Goal: Transaction & Acquisition: Purchase product/service

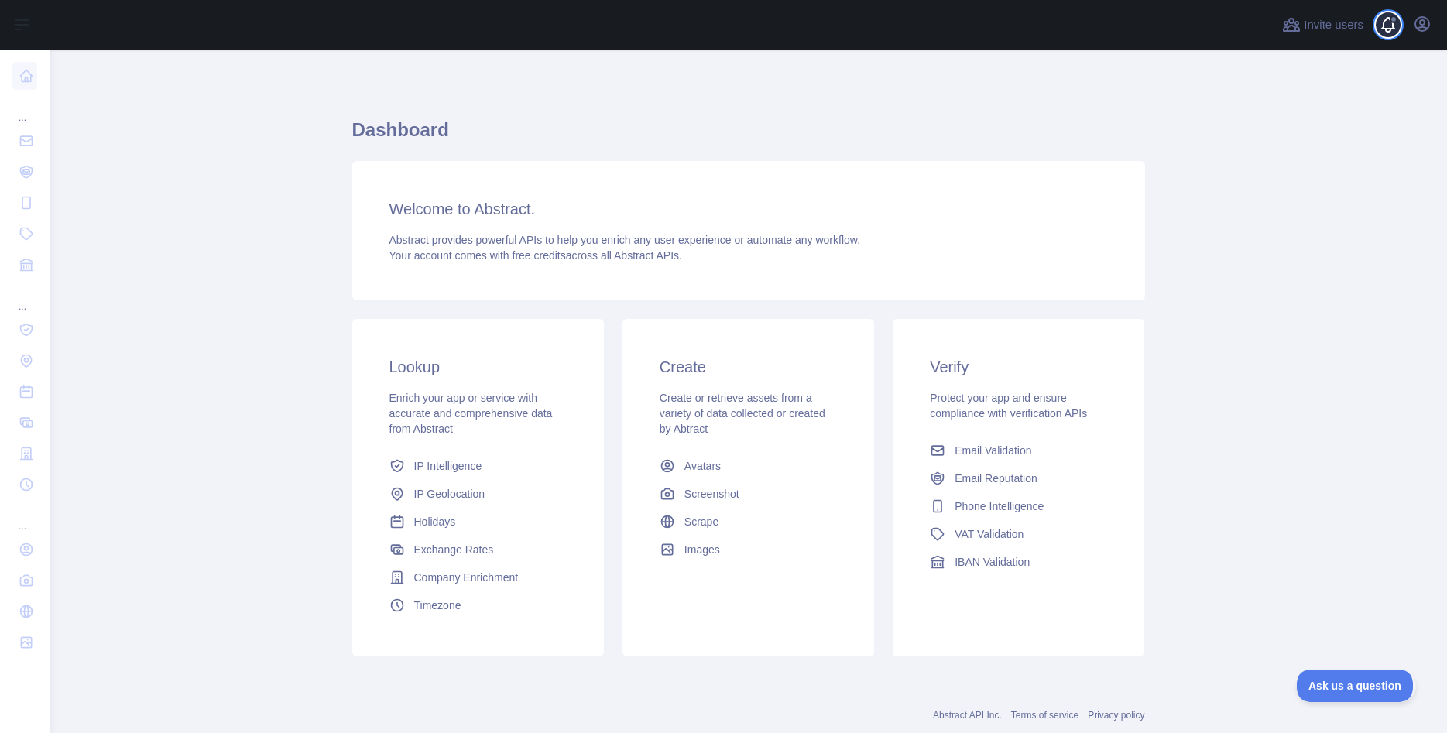
click at [1386, 29] on span at bounding box center [1394, 25] width 31 height 50
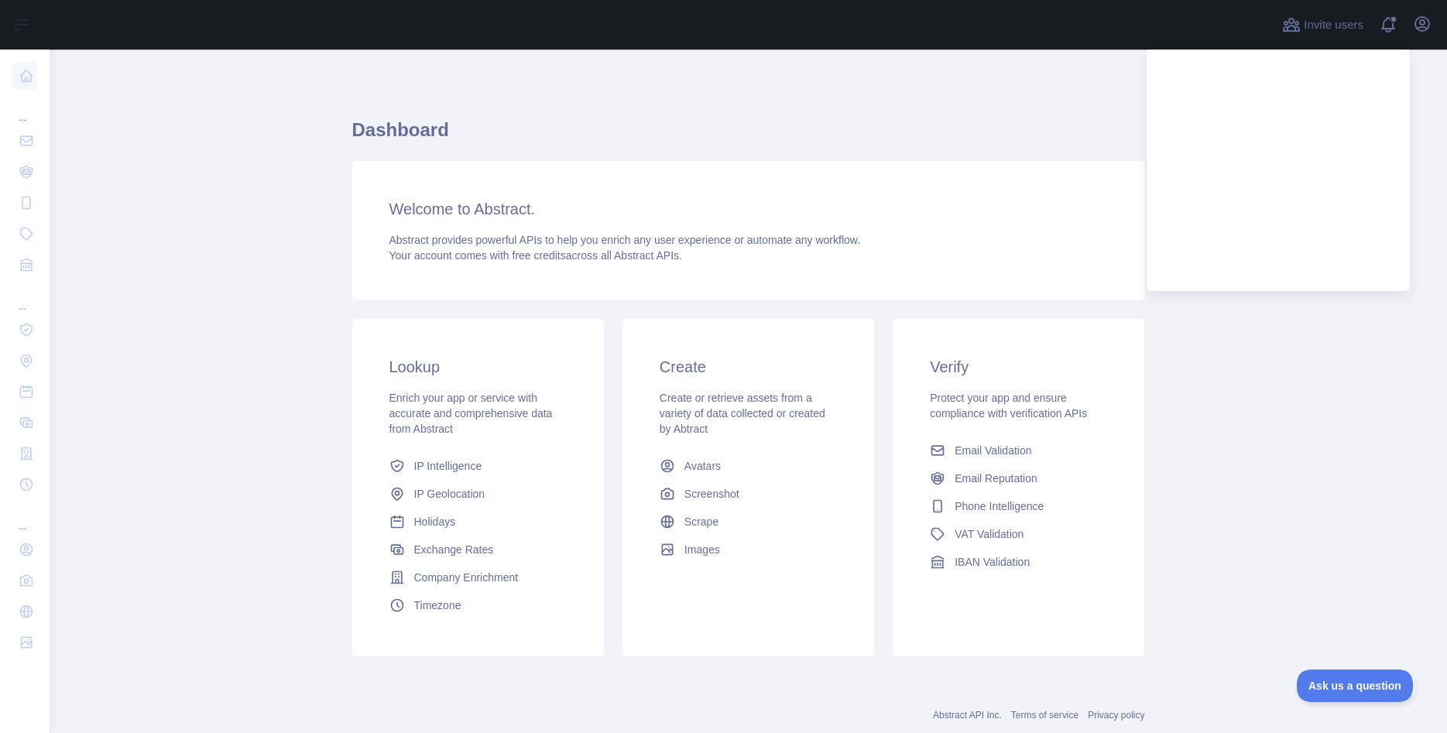
click at [833, 119] on h1 "Dashboard" at bounding box center [748, 136] width 793 height 37
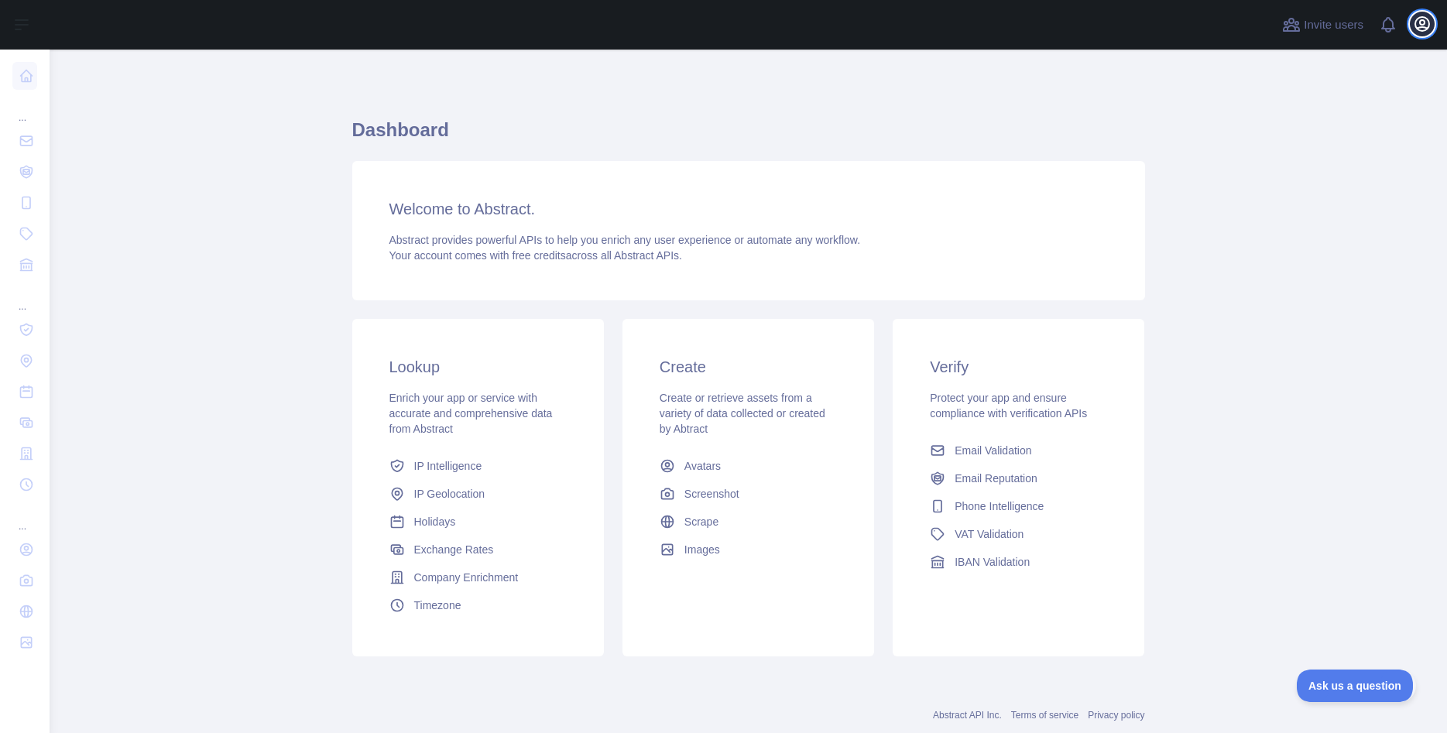
click at [1422, 29] on icon "button" at bounding box center [1422, 24] width 19 height 19
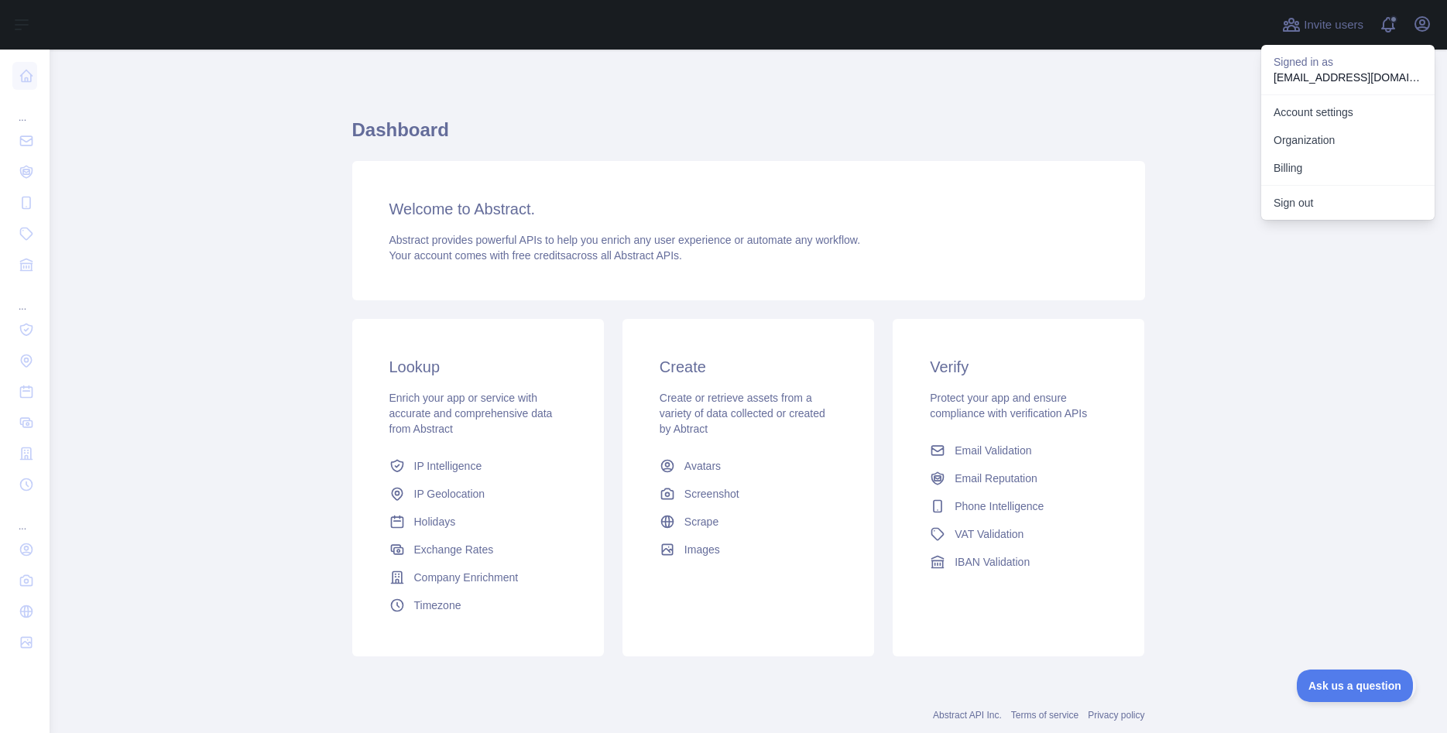
click at [1175, 94] on main "Dashboard Welcome to Abstract. Abstract provides powerful APIs to help you enri…" at bounding box center [749, 392] width 1398 height 684
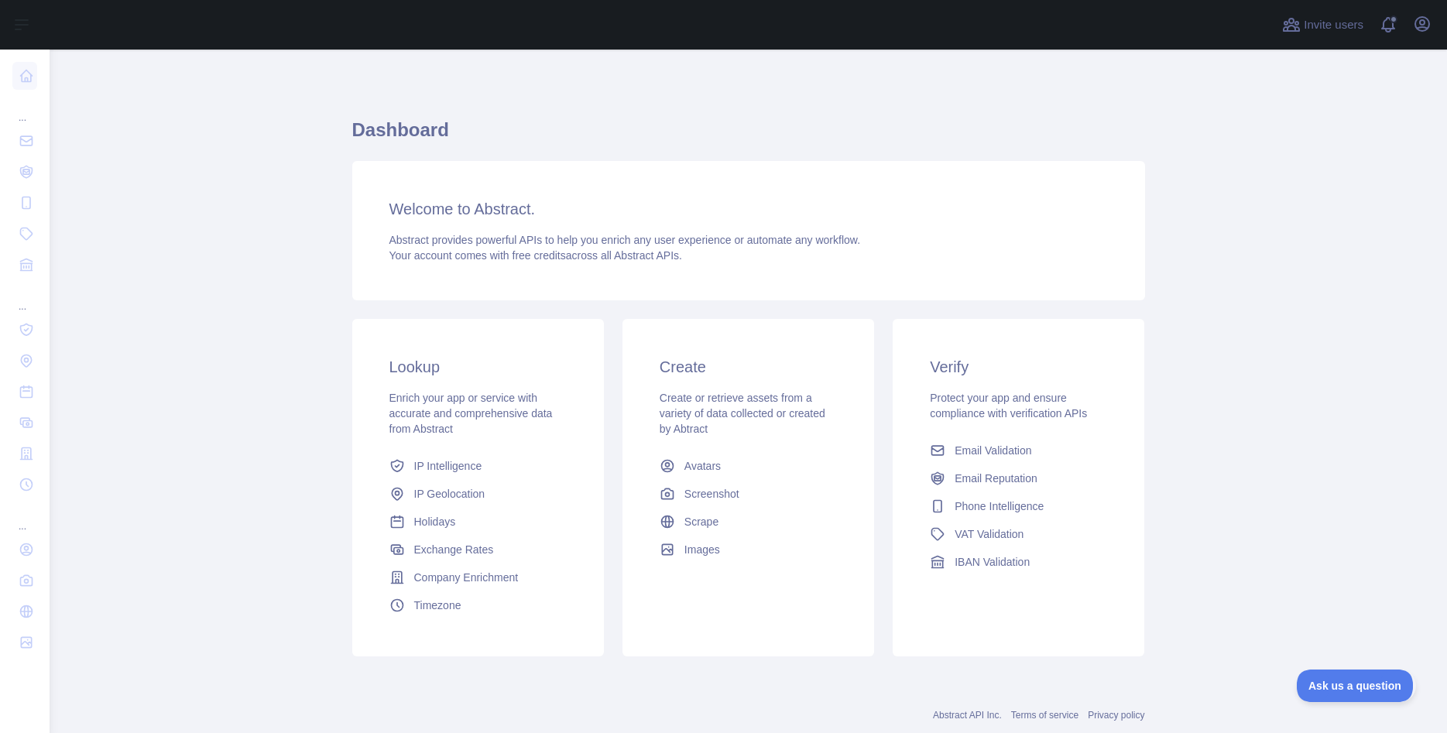
click at [1370, 12] on div "Invite users View notifications Open user menu" at bounding box center [1357, 25] width 156 height 50
click at [1415, 25] on icon "button" at bounding box center [1422, 24] width 19 height 19
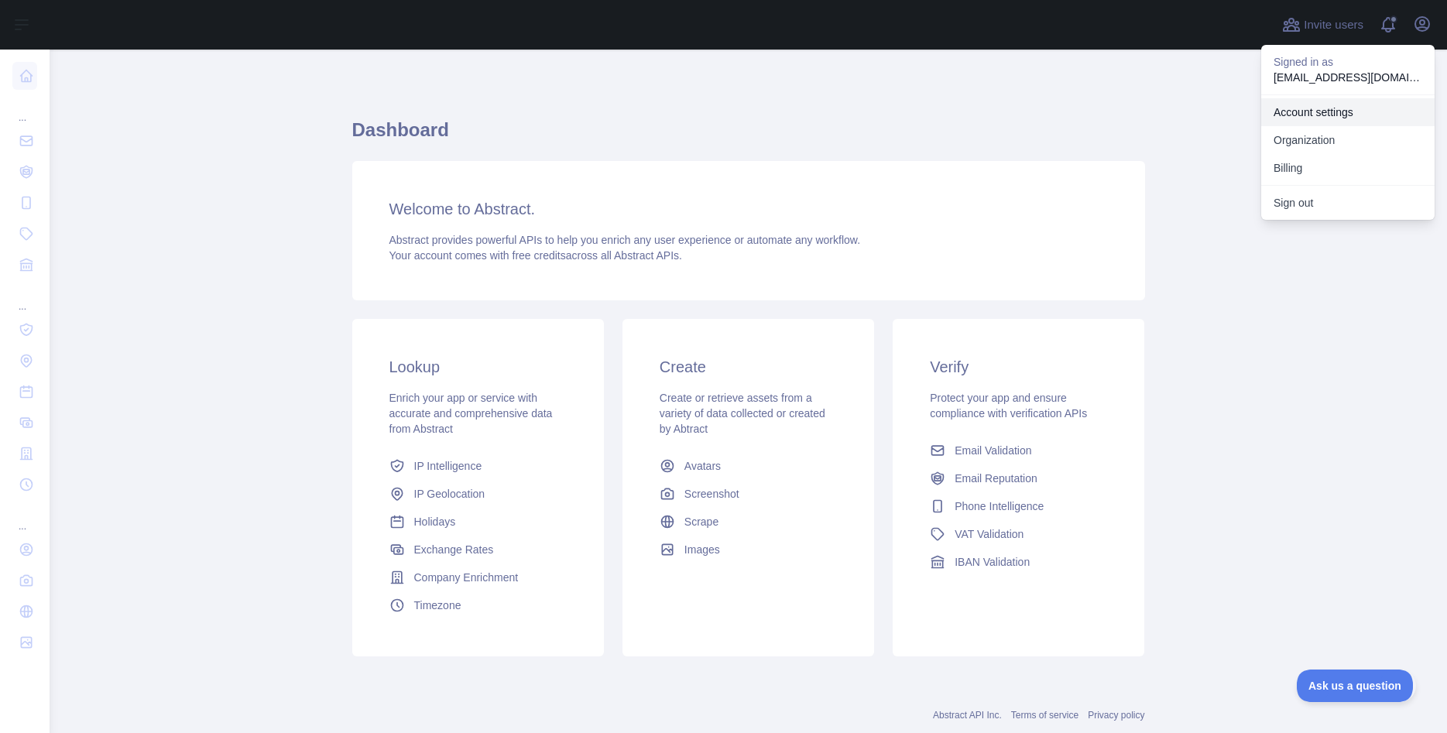
click at [1328, 114] on link "Account settings" at bounding box center [1347, 112] width 173 height 28
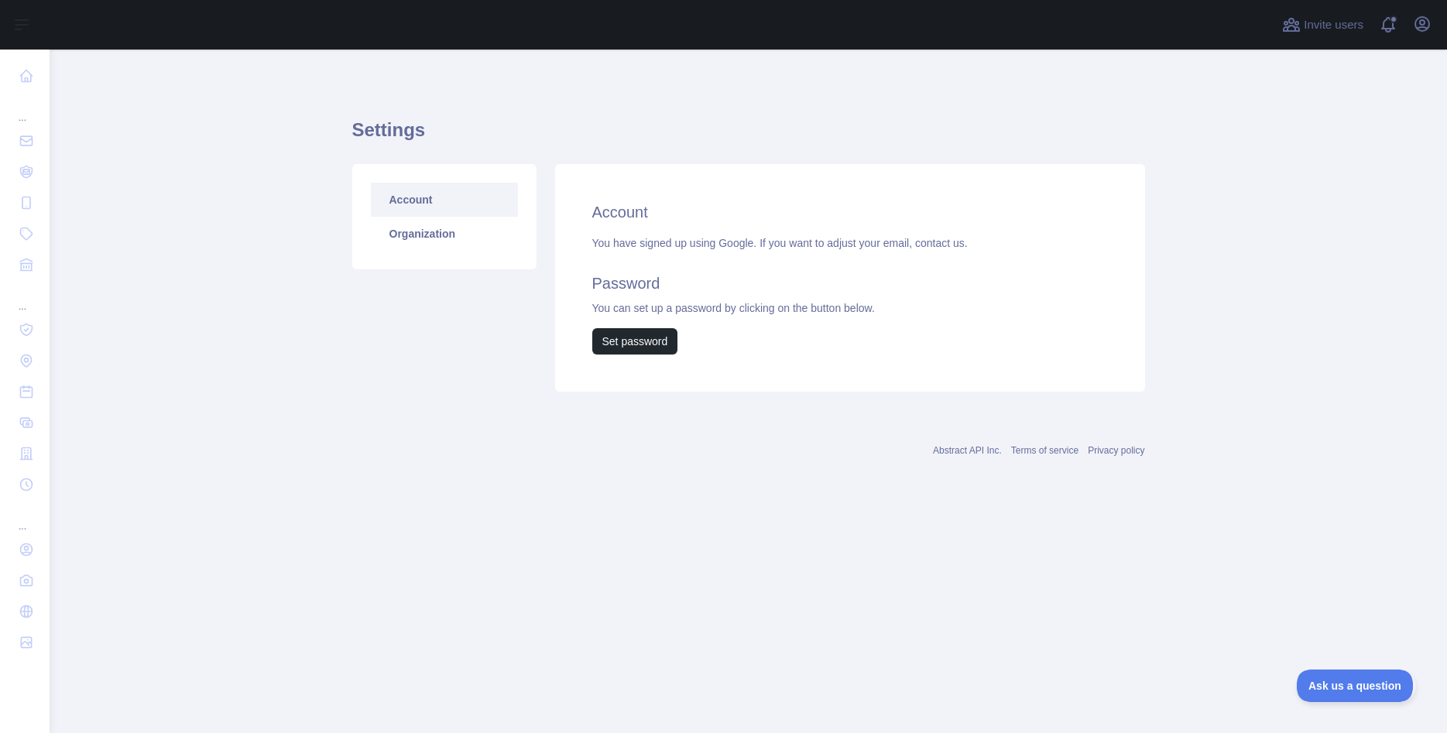
click at [1429, 9] on div "Invite users View notifications Open user menu" at bounding box center [1357, 25] width 156 height 50
click at [1429, 22] on icon "button" at bounding box center [1422, 24] width 14 height 14
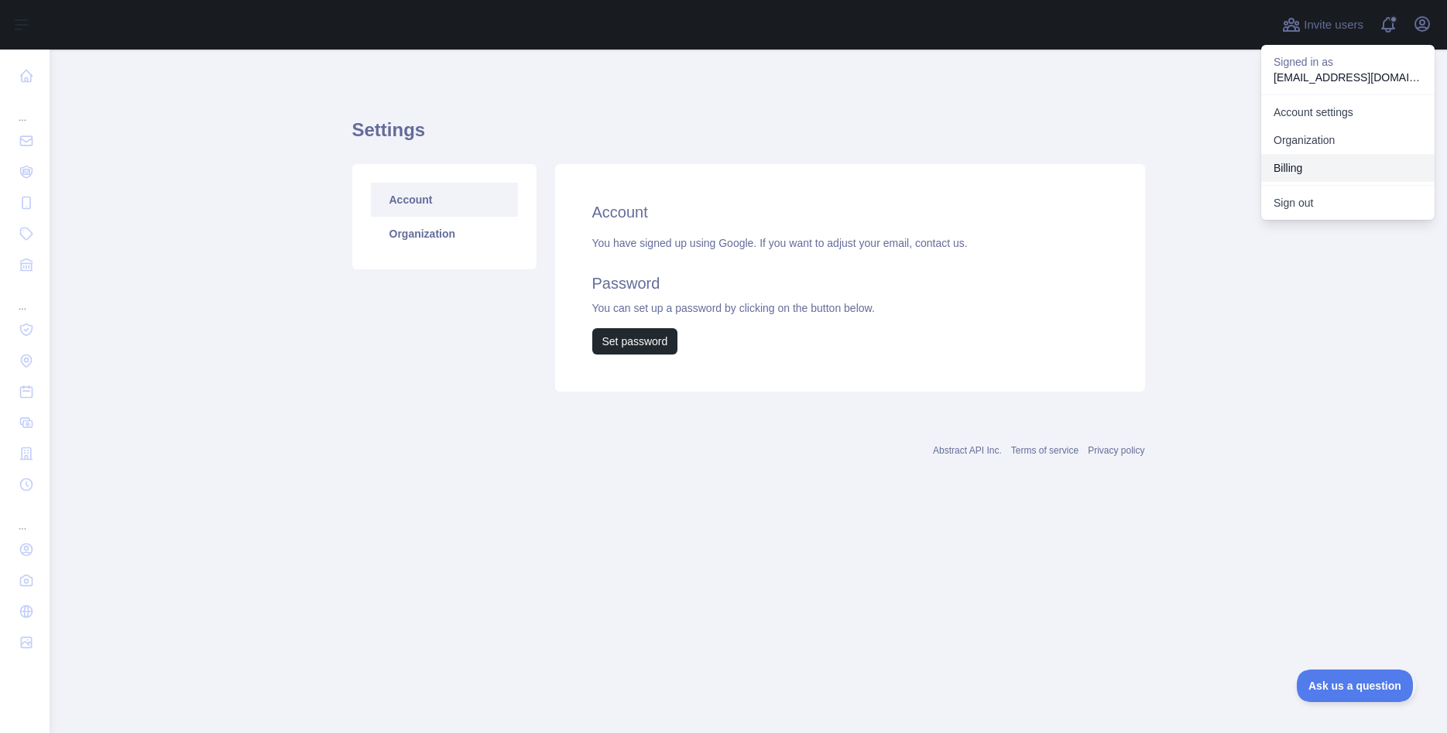
click at [1302, 166] on button "Billing" at bounding box center [1347, 168] width 173 height 28
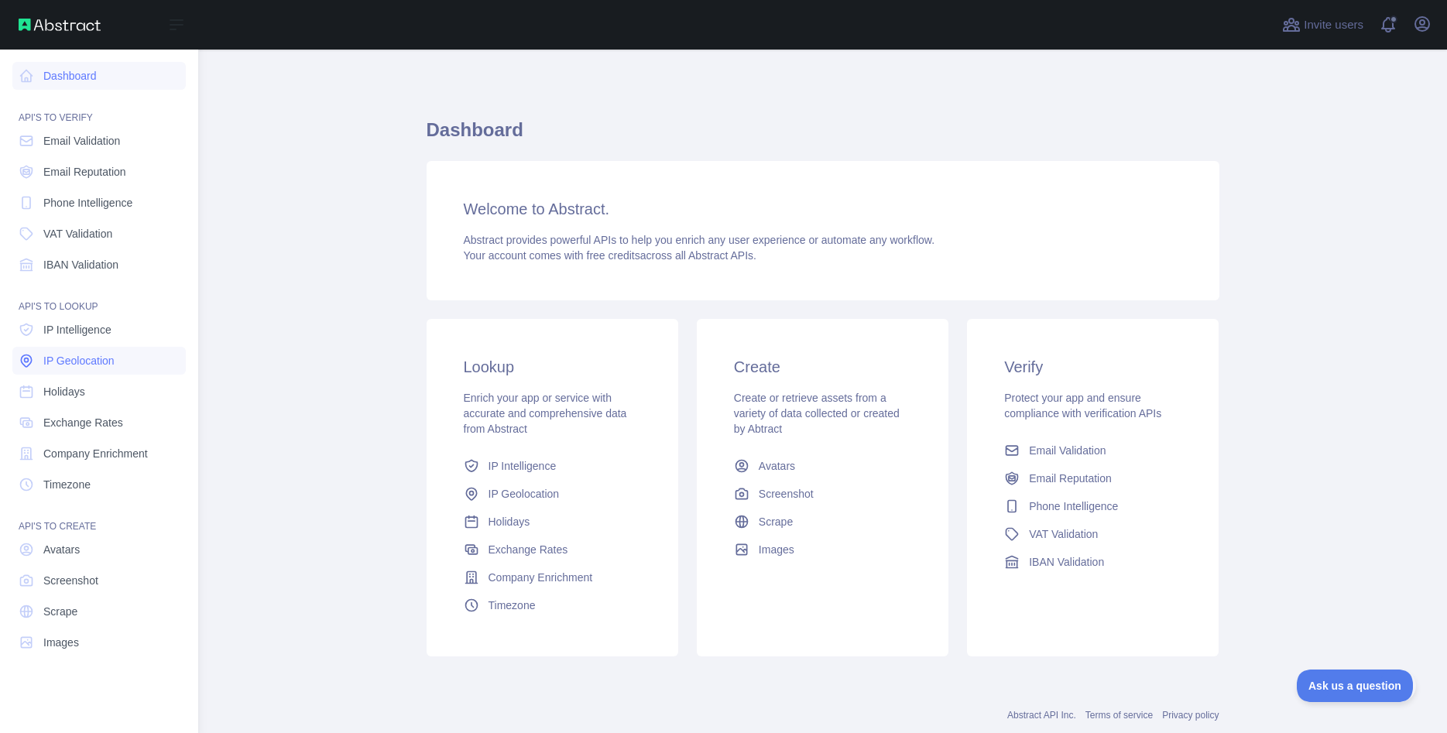
click at [88, 359] on span "IP Geolocation" at bounding box center [78, 360] width 71 height 15
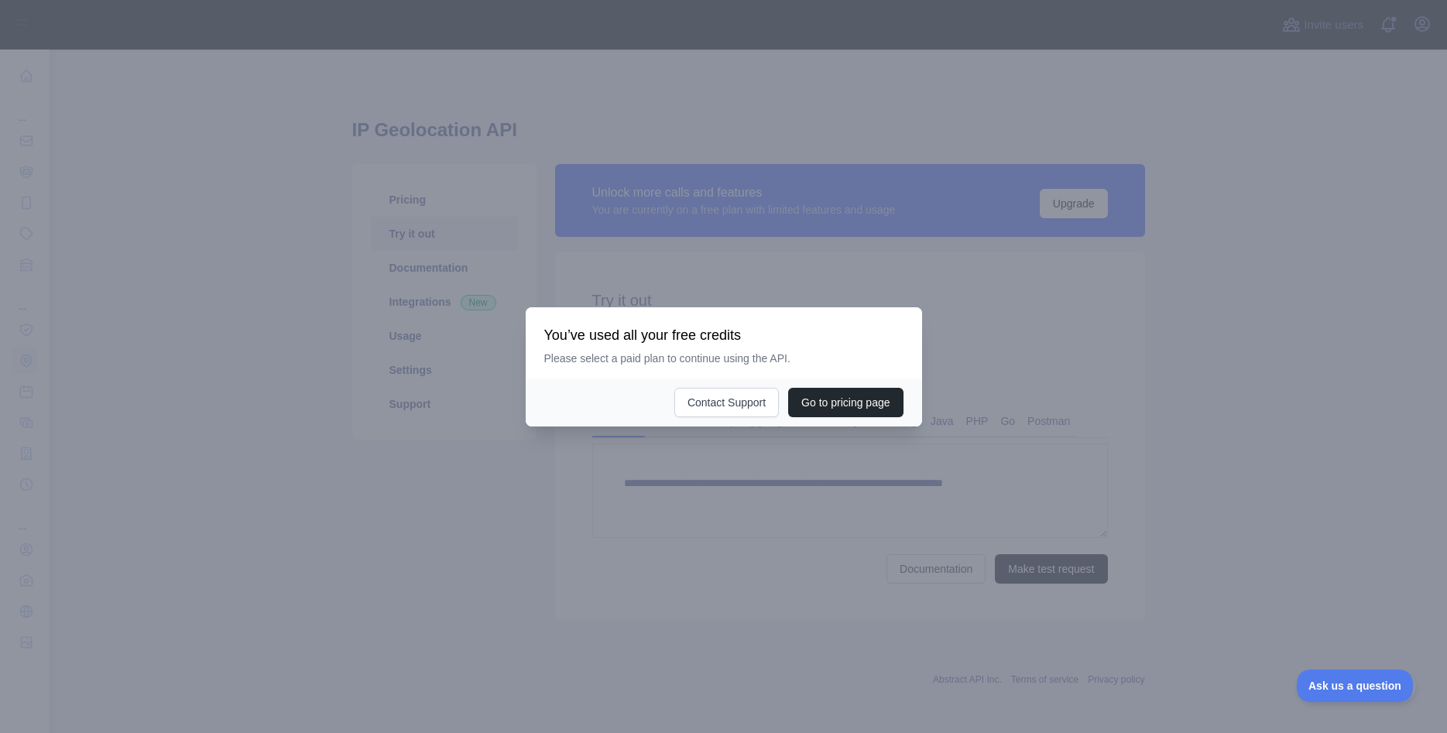
type textarea "**********"
click at [854, 402] on button "Go to pricing page" at bounding box center [845, 402] width 115 height 29
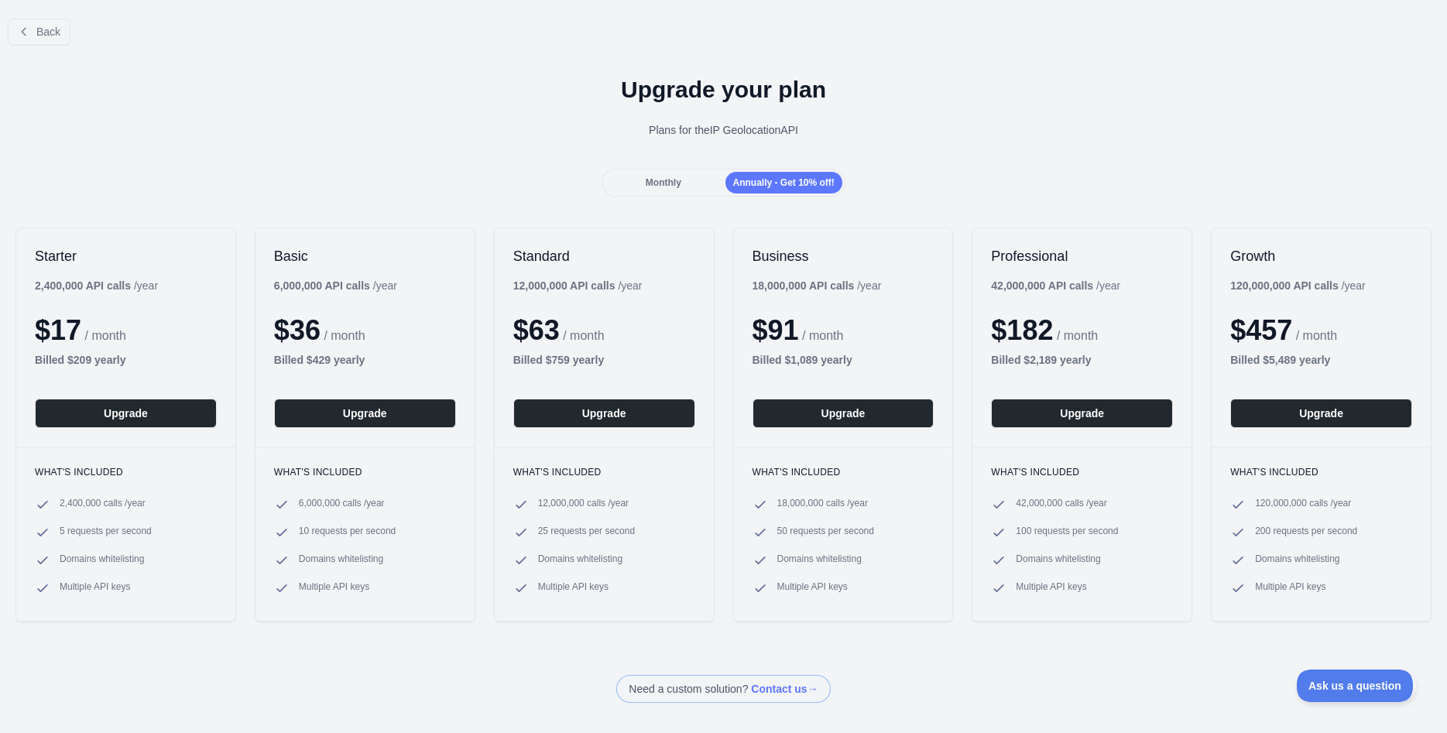
click at [707, 182] on div "Monthly" at bounding box center [663, 183] width 117 height 22
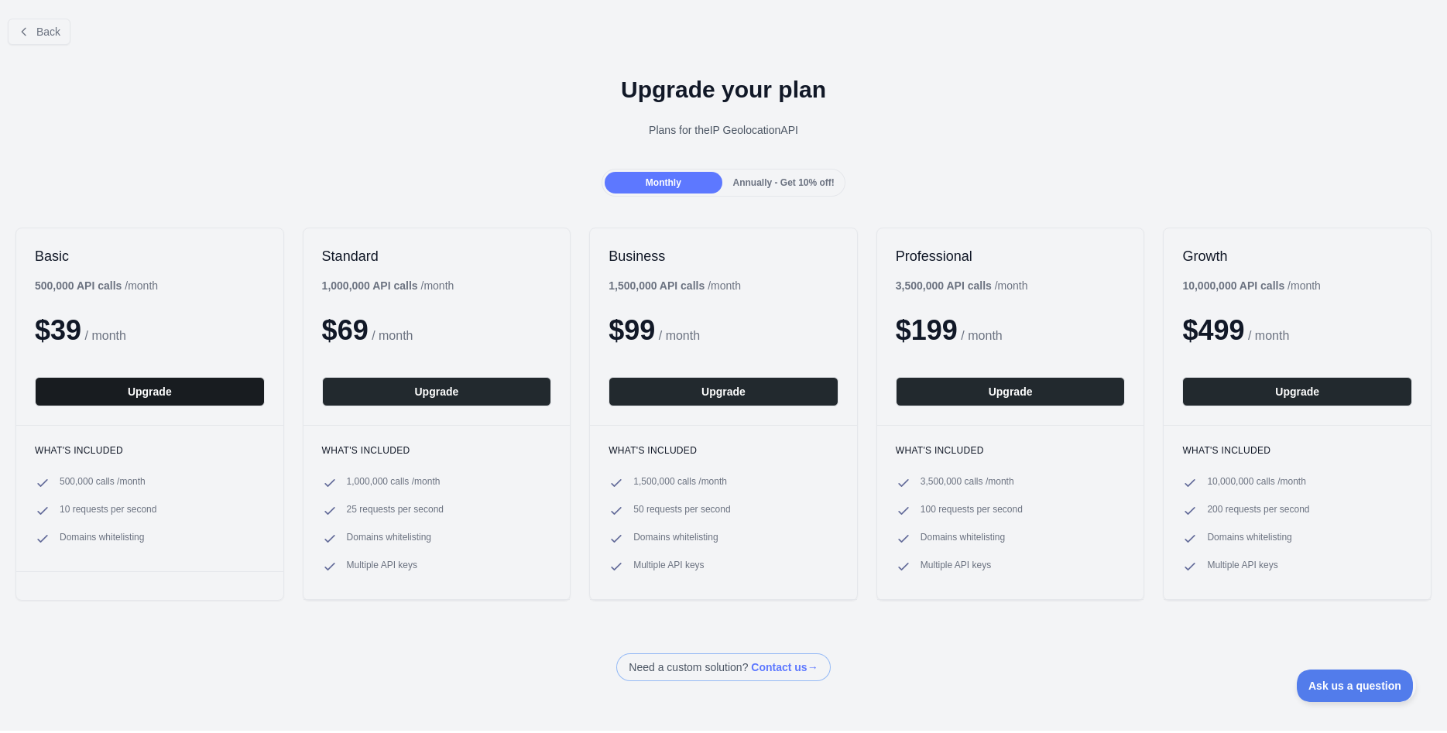
click at [195, 402] on button "Upgrade" at bounding box center [150, 391] width 230 height 29
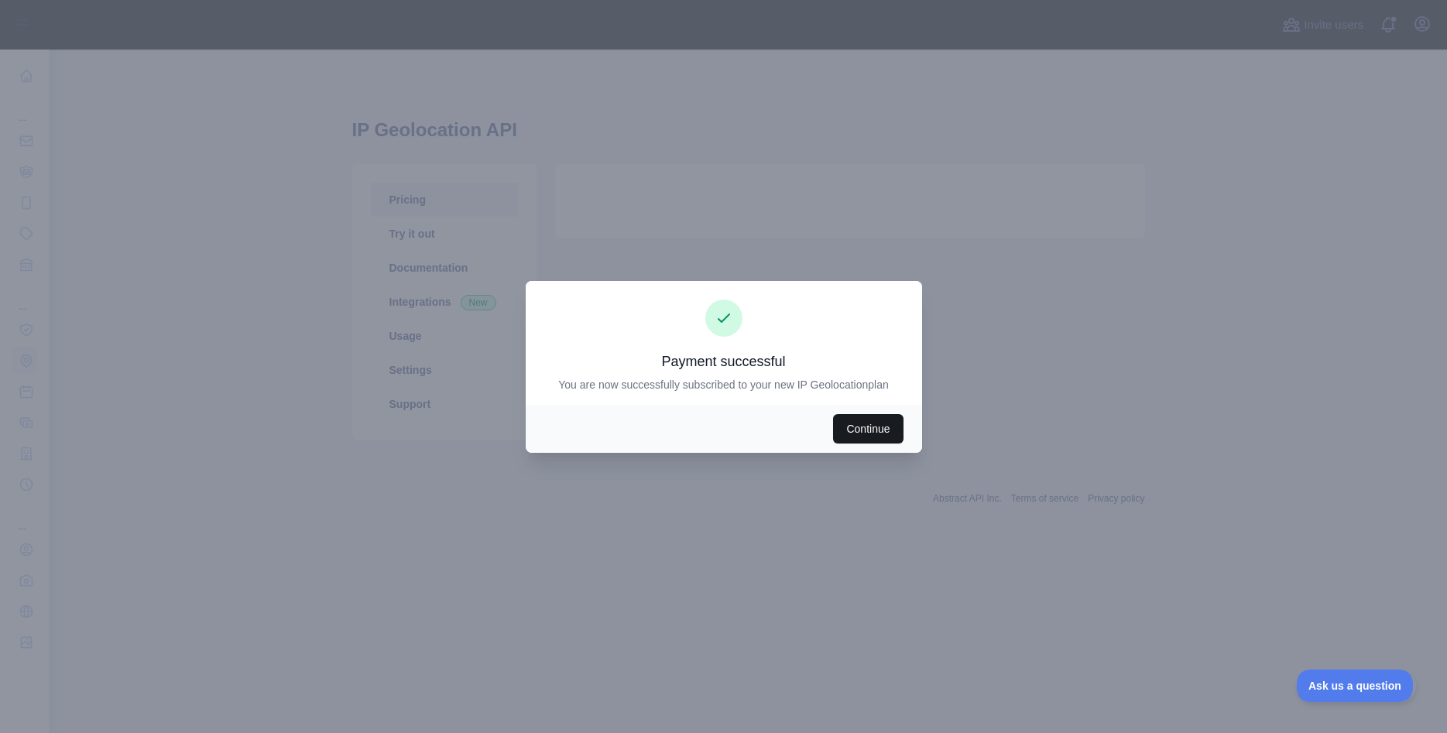
click at [873, 434] on button "Continue" at bounding box center [868, 428] width 70 height 29
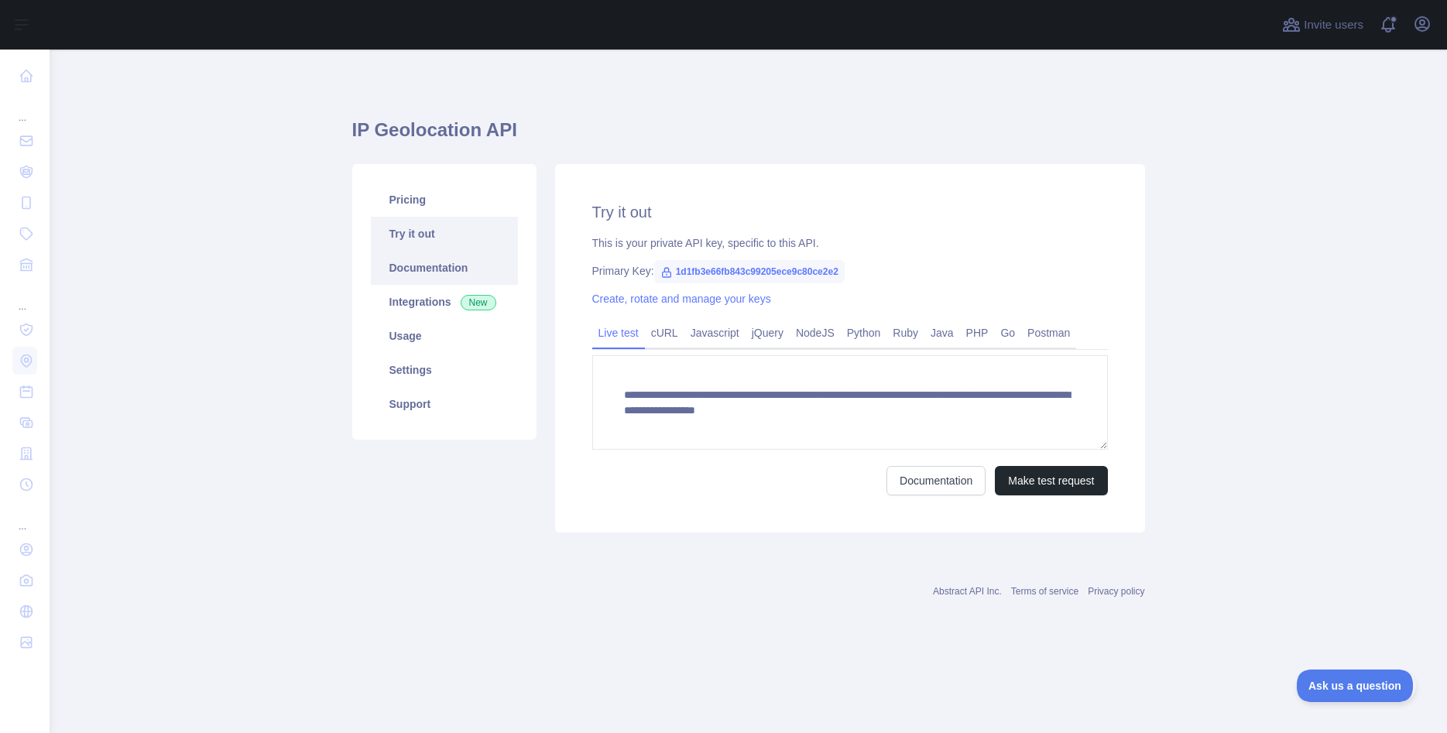
click at [444, 266] on link "Documentation" at bounding box center [444, 268] width 147 height 34
click at [410, 197] on link "Pricing" at bounding box center [444, 200] width 147 height 34
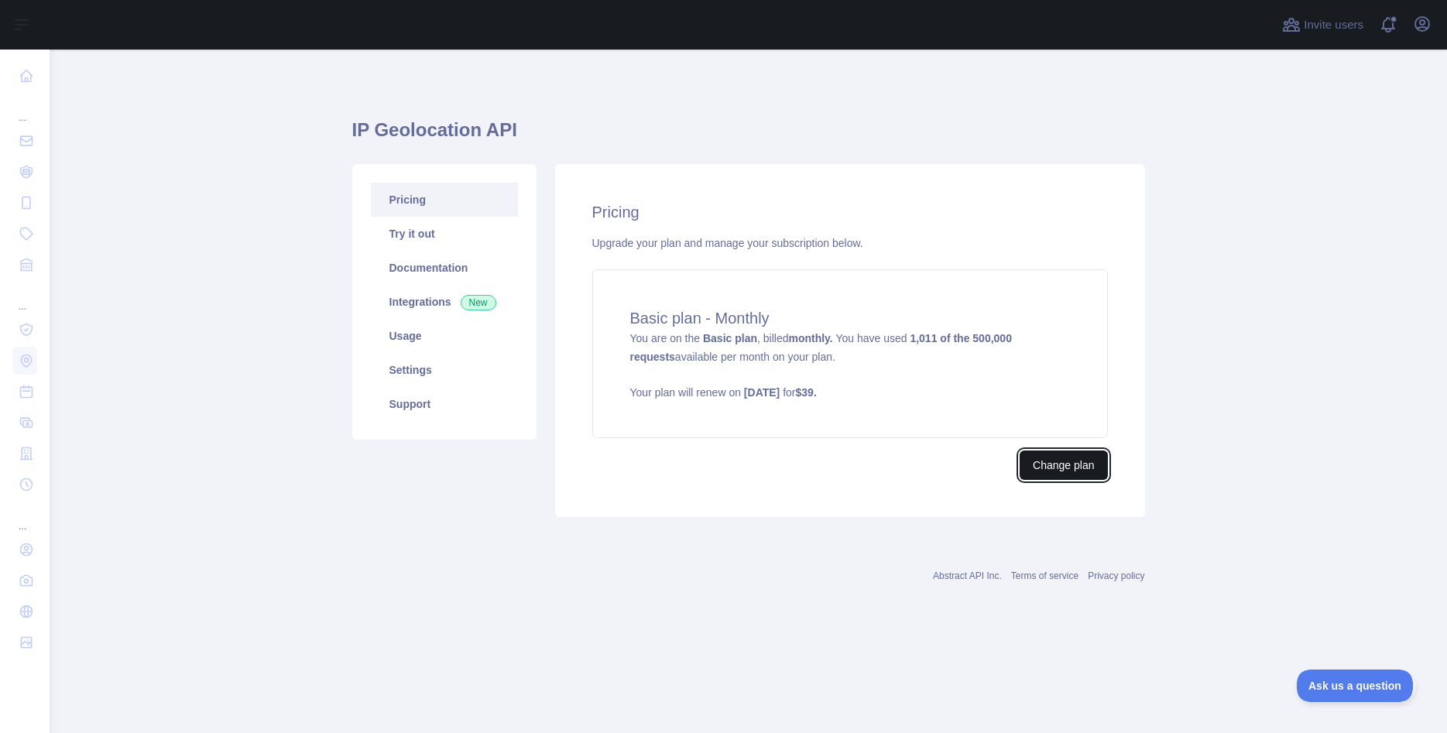
click at [1097, 472] on button "Change plan" at bounding box center [1063, 465] width 87 height 29
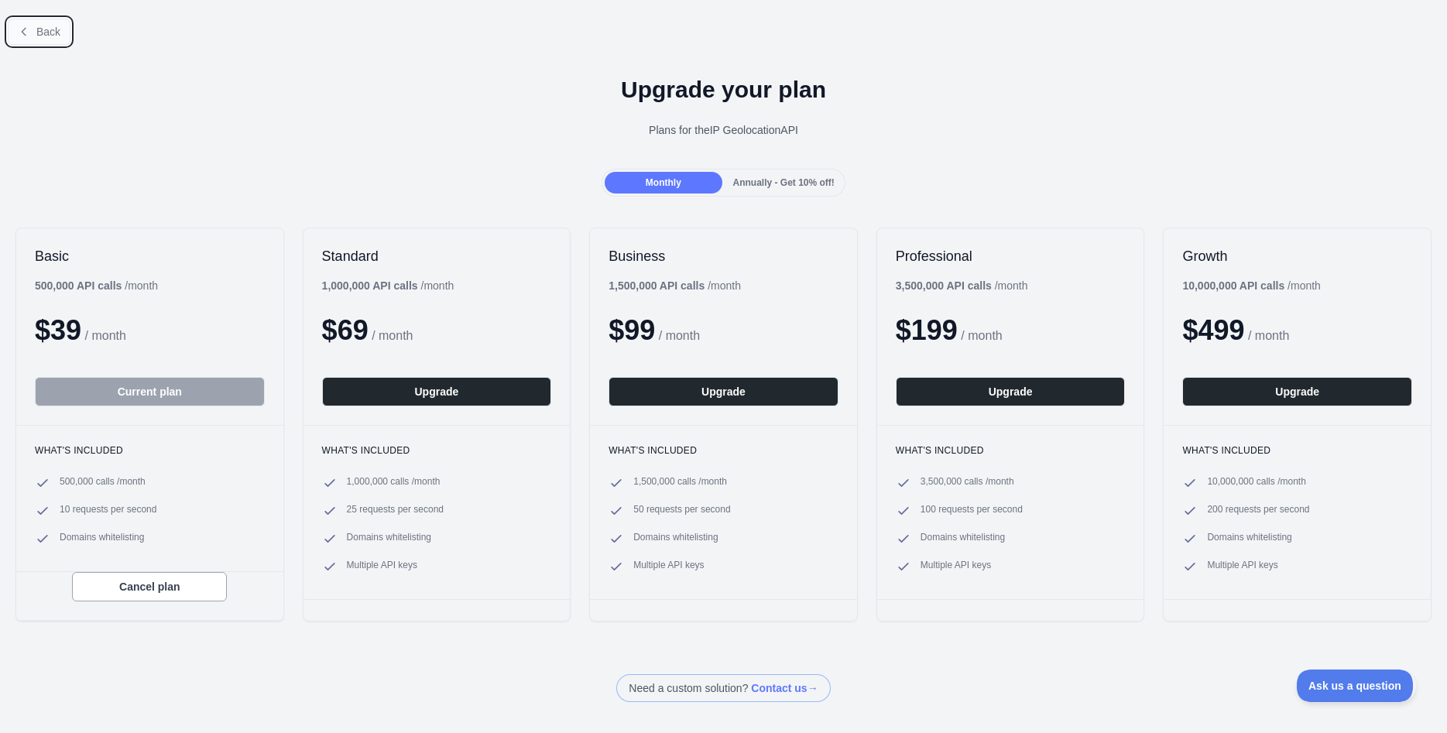
click at [41, 33] on span "Back" at bounding box center [48, 32] width 24 height 12
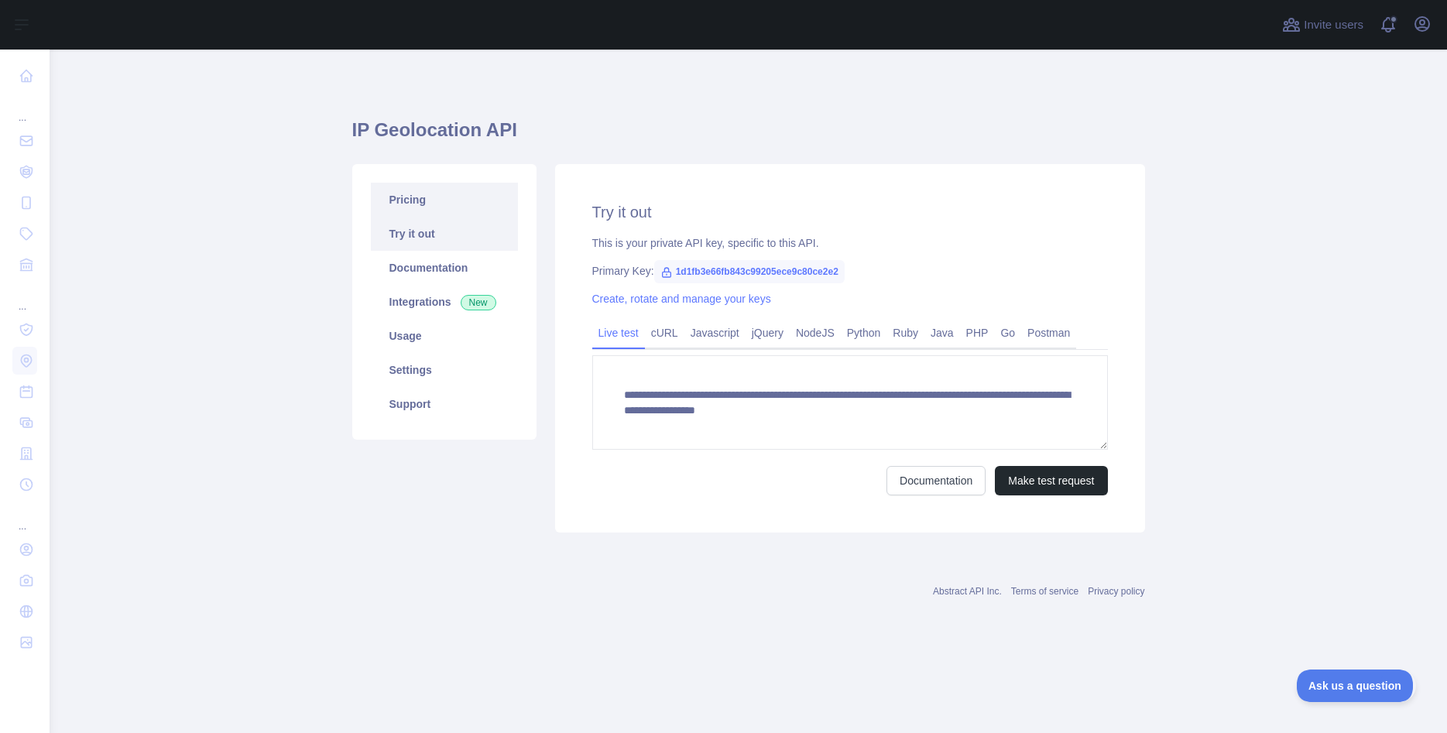
click at [402, 194] on link "Pricing" at bounding box center [444, 200] width 147 height 34
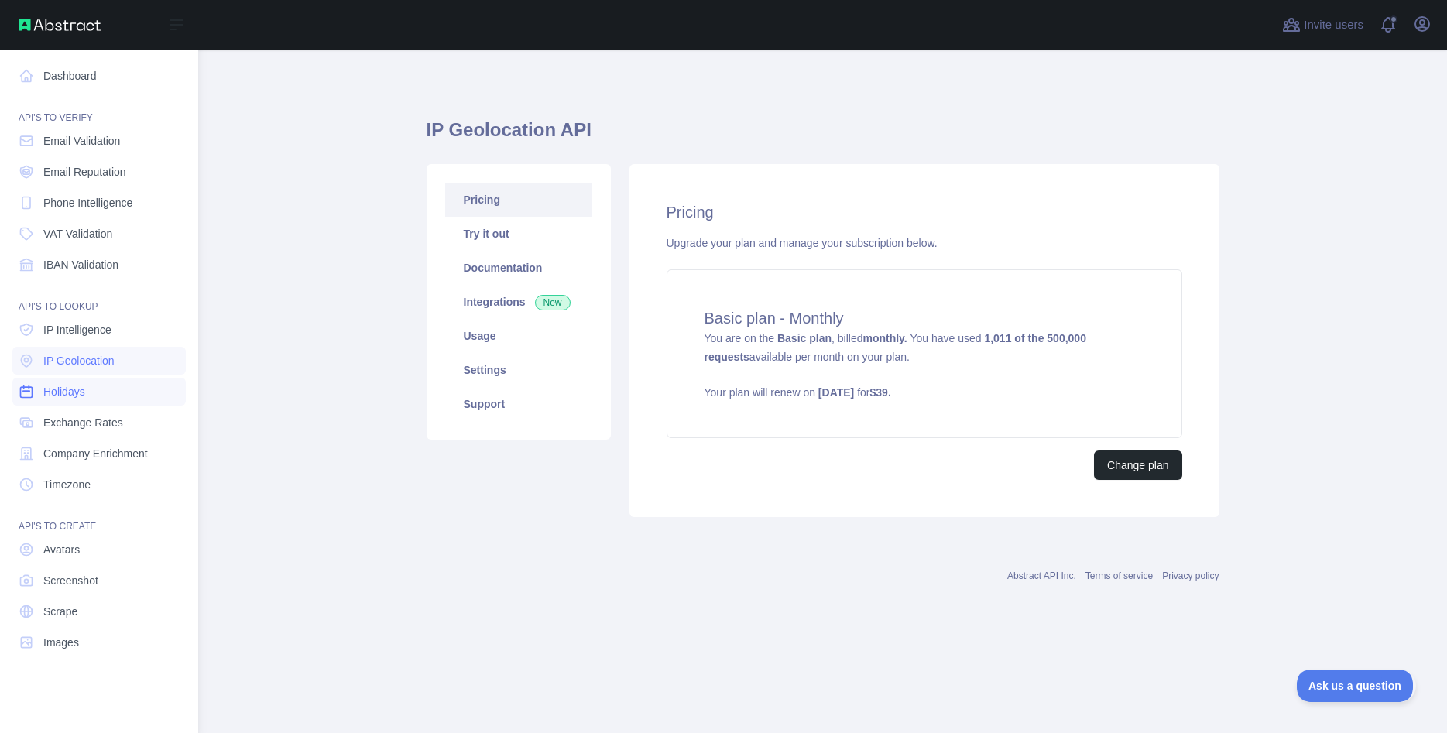
click at [67, 390] on span "Holidays" at bounding box center [64, 391] width 42 height 15
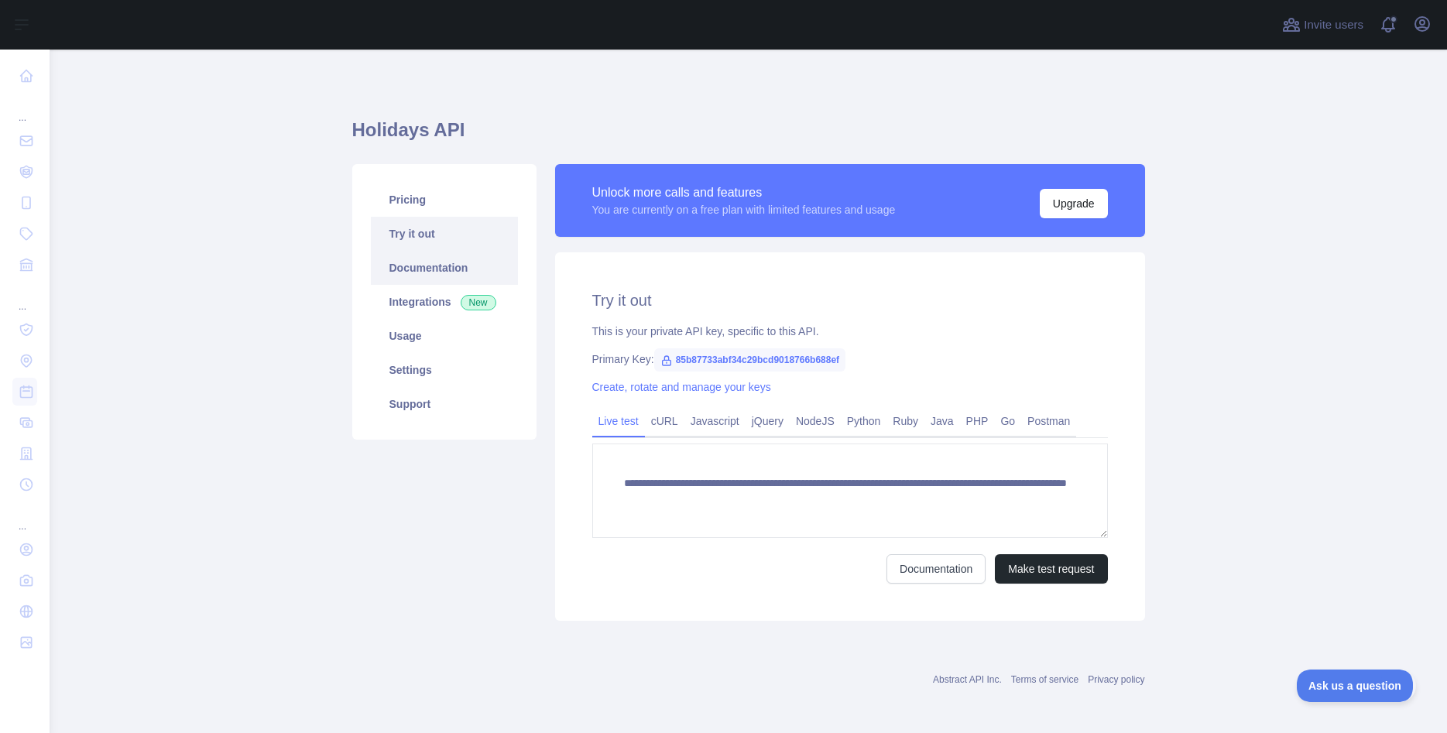
click at [411, 263] on link "Documentation" at bounding box center [444, 268] width 147 height 34
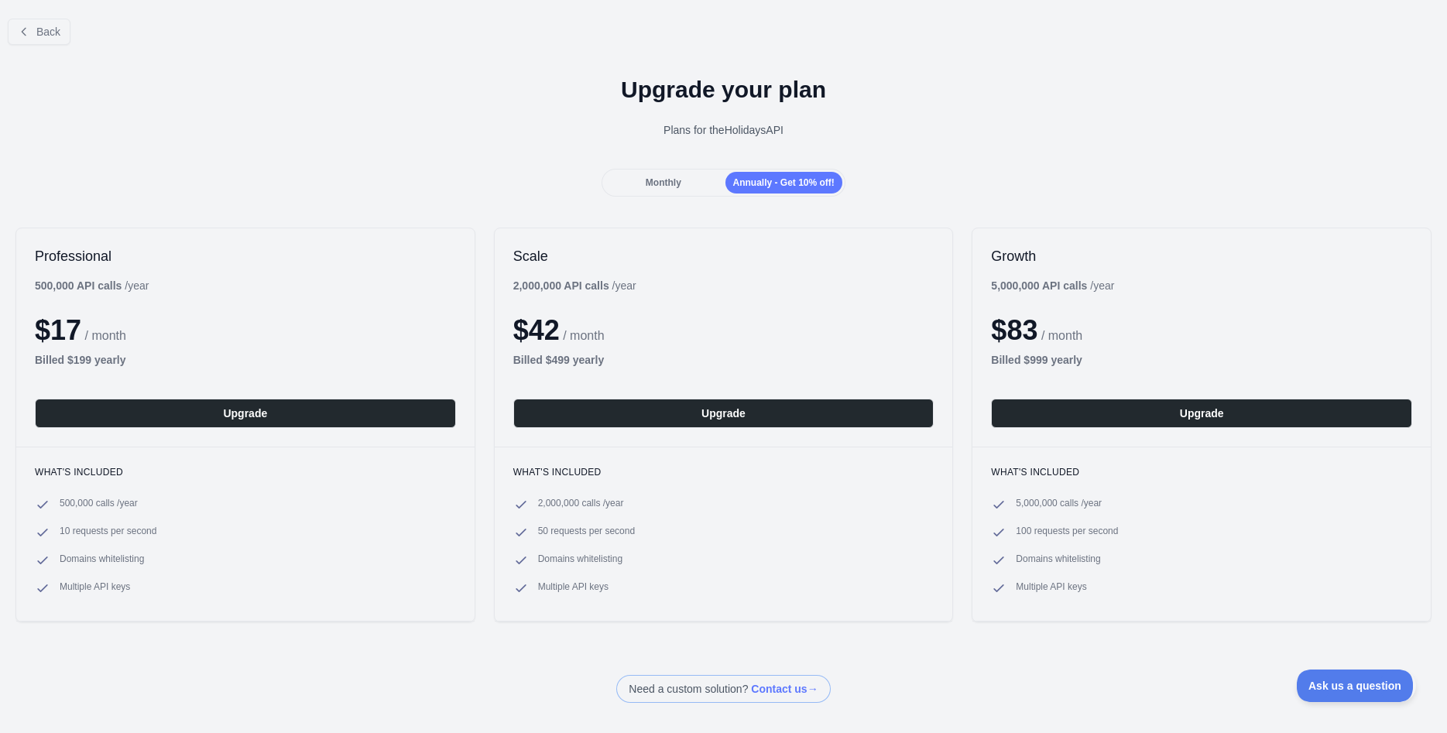
click at [673, 190] on div "Monthly" at bounding box center [663, 183] width 117 height 22
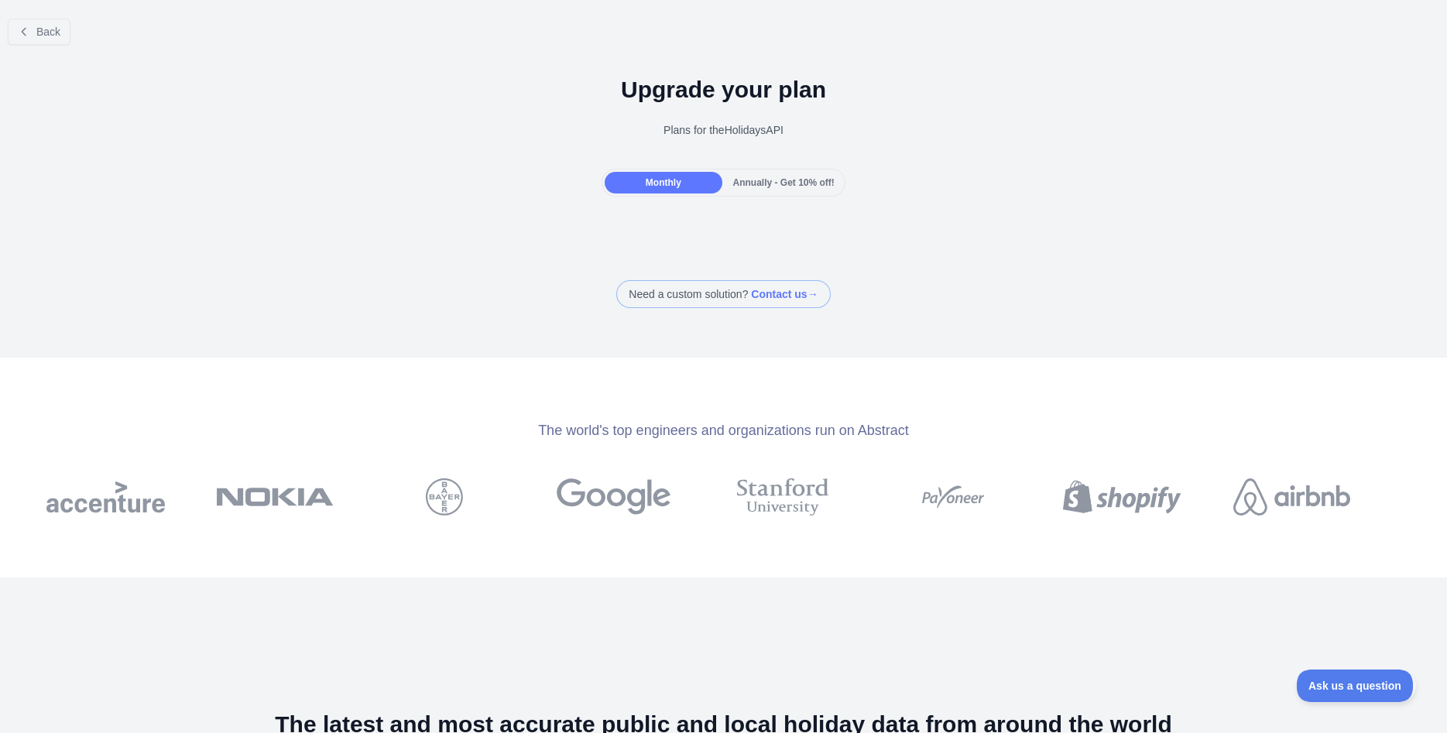
click at [676, 186] on span "Monthly" at bounding box center [664, 182] width 36 height 11
click at [803, 177] on span "Annually - Get 10% off!" at bounding box center [783, 182] width 101 height 11
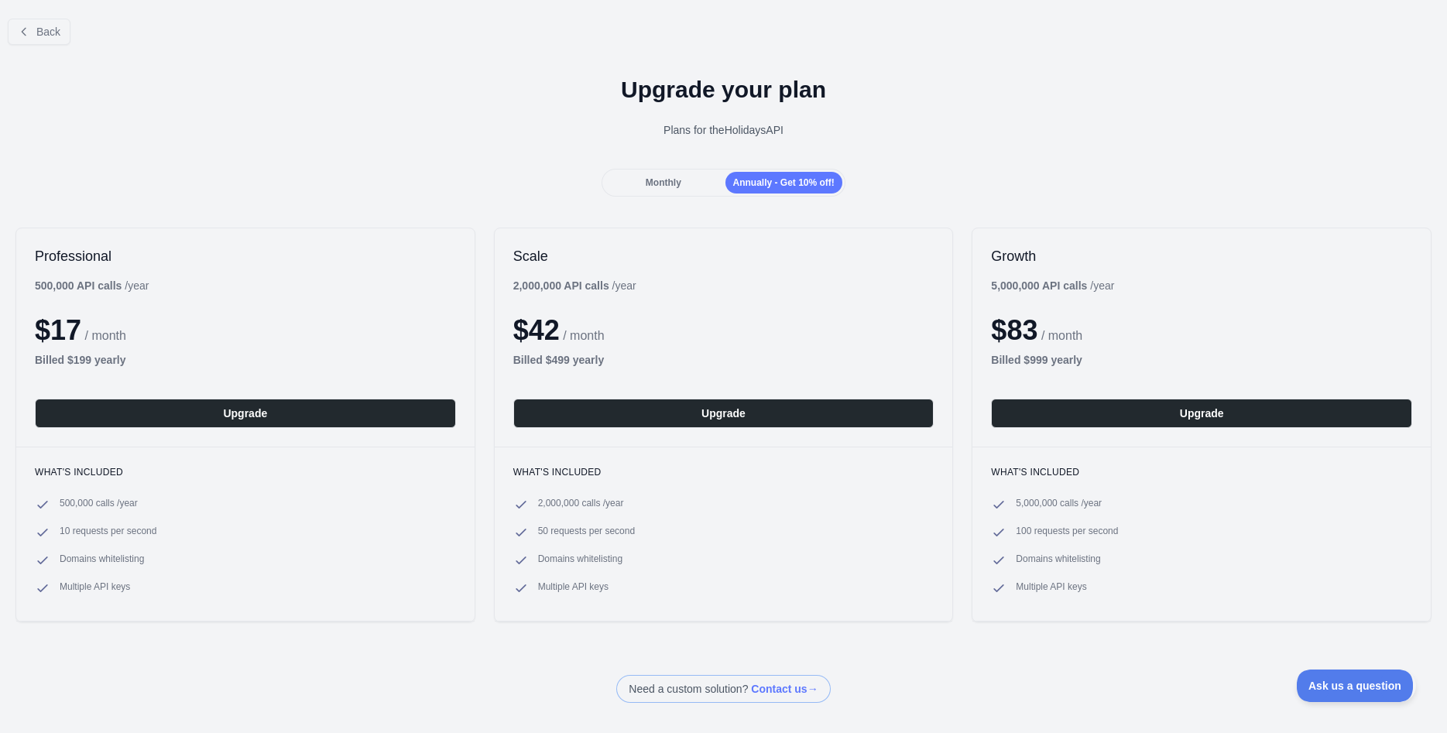
click at [649, 181] on span "Monthly" at bounding box center [664, 182] width 36 height 11
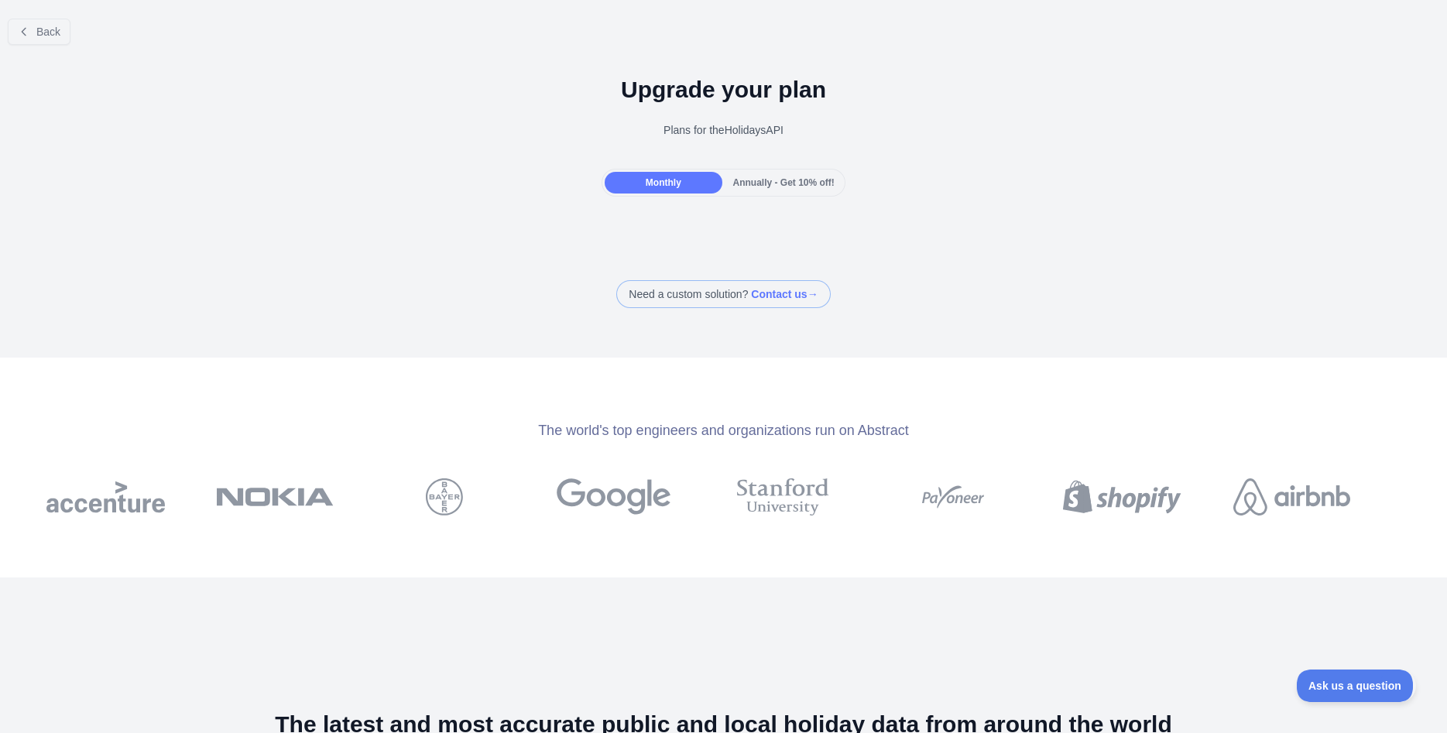
click at [778, 178] on span "Annually - Get 10% off!" at bounding box center [783, 182] width 101 height 11
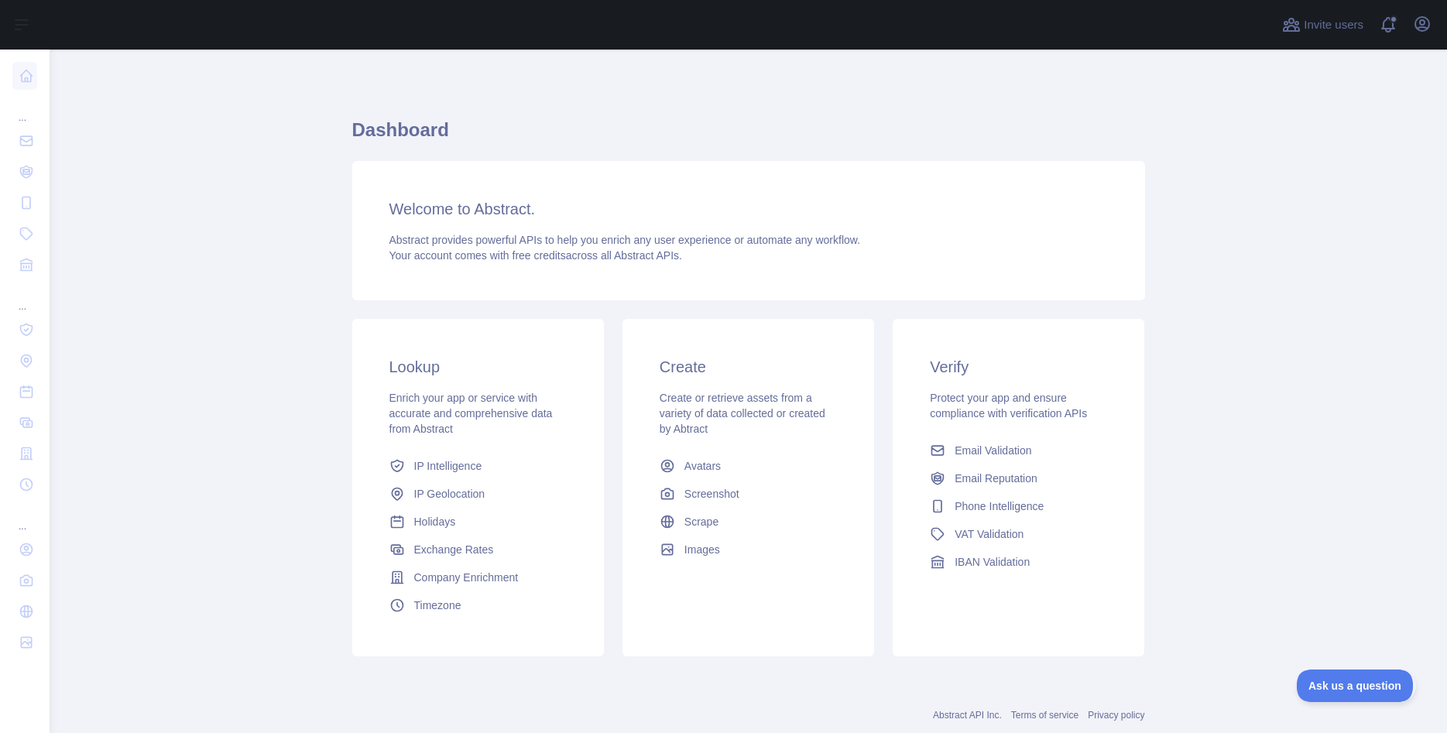
click at [442, 494] on span "IP Geolocation" at bounding box center [449, 493] width 71 height 15
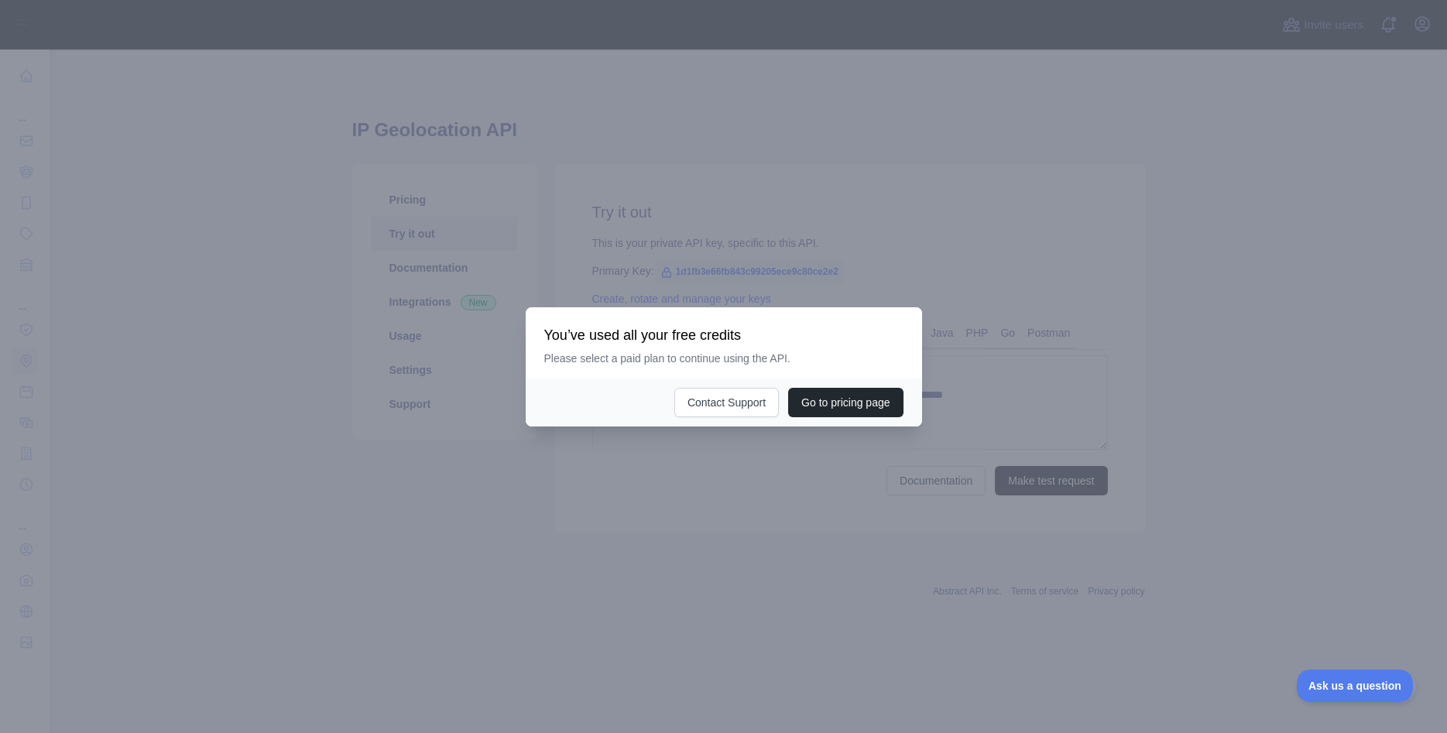
type textarea "**********"
click at [798, 242] on div at bounding box center [723, 366] width 1447 height 733
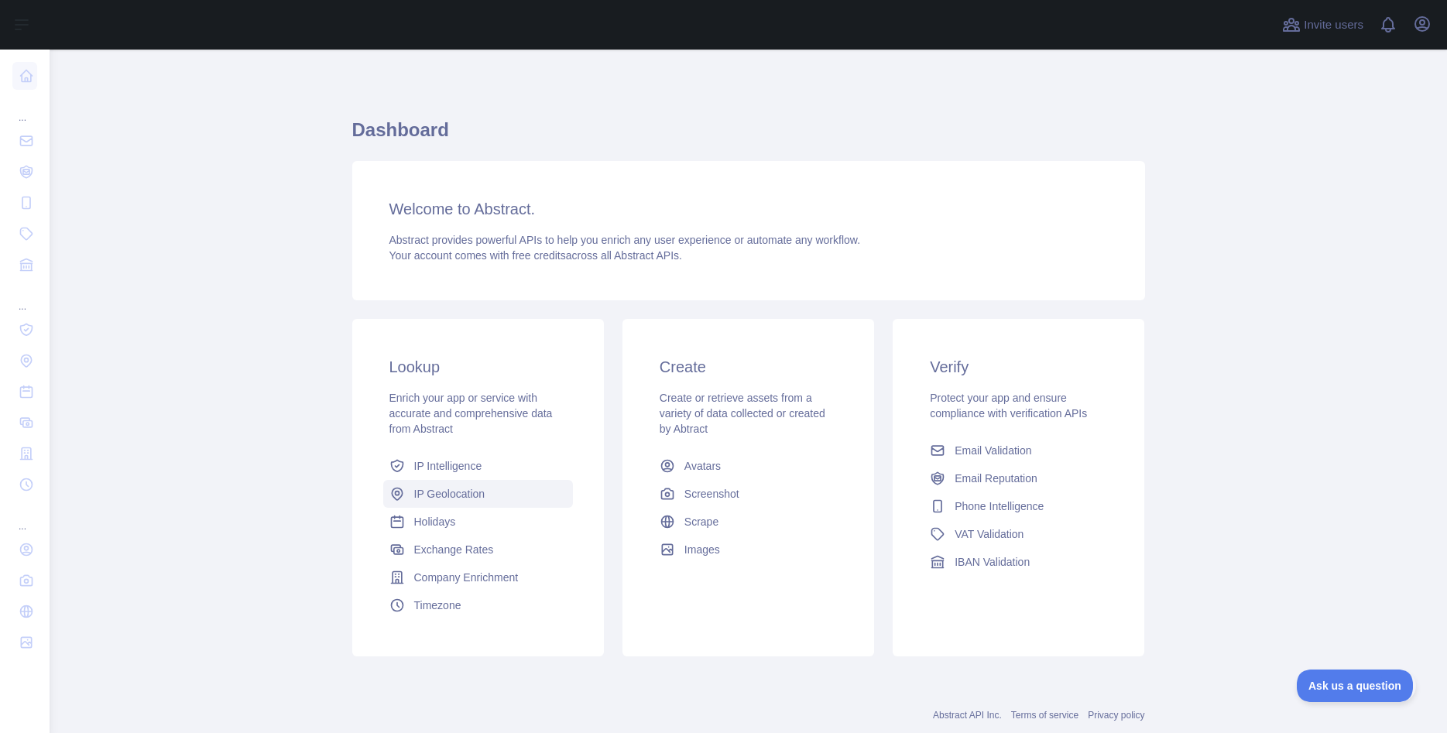
click at [465, 491] on span "IP Geolocation" at bounding box center [449, 493] width 71 height 15
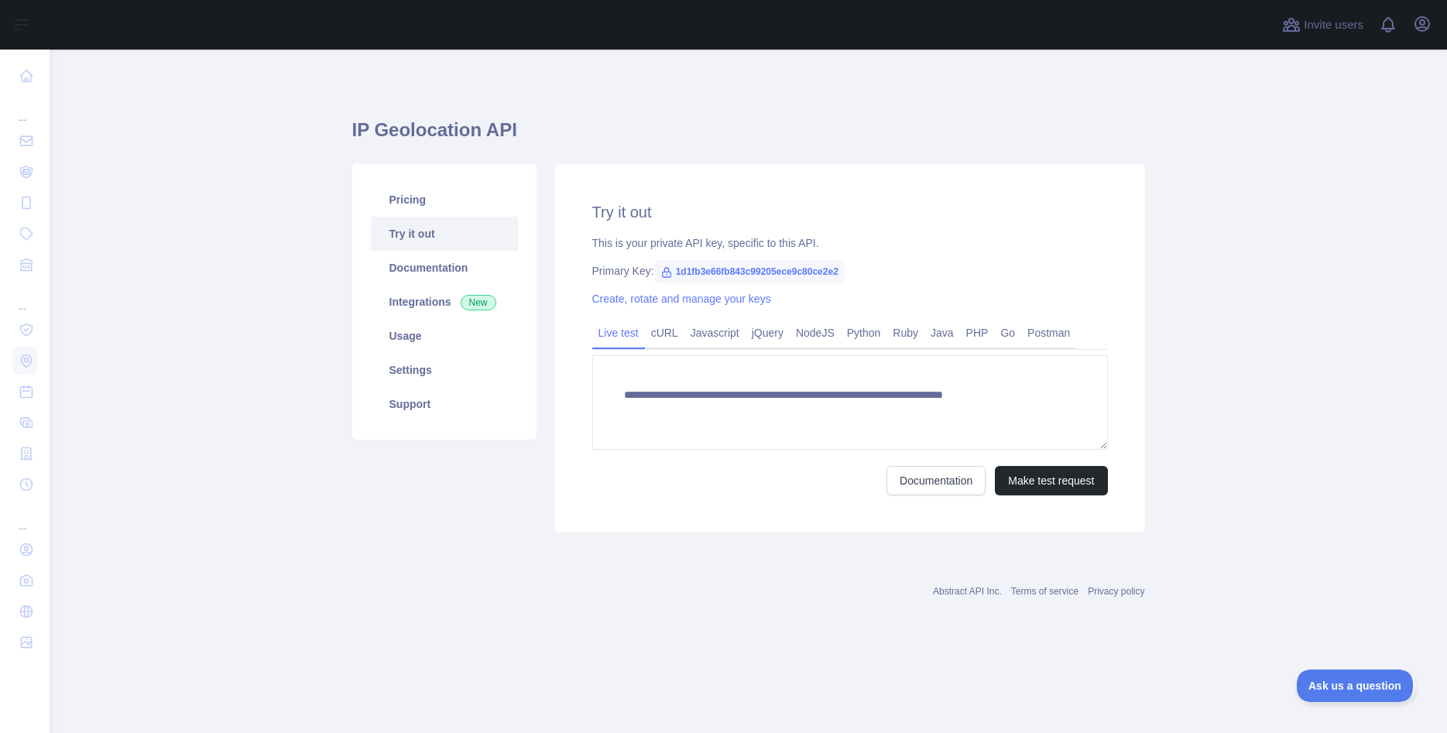
type textarea "**********"
click at [446, 265] on link "Documentation" at bounding box center [444, 268] width 147 height 34
